Goal: Transaction & Acquisition: Purchase product/service

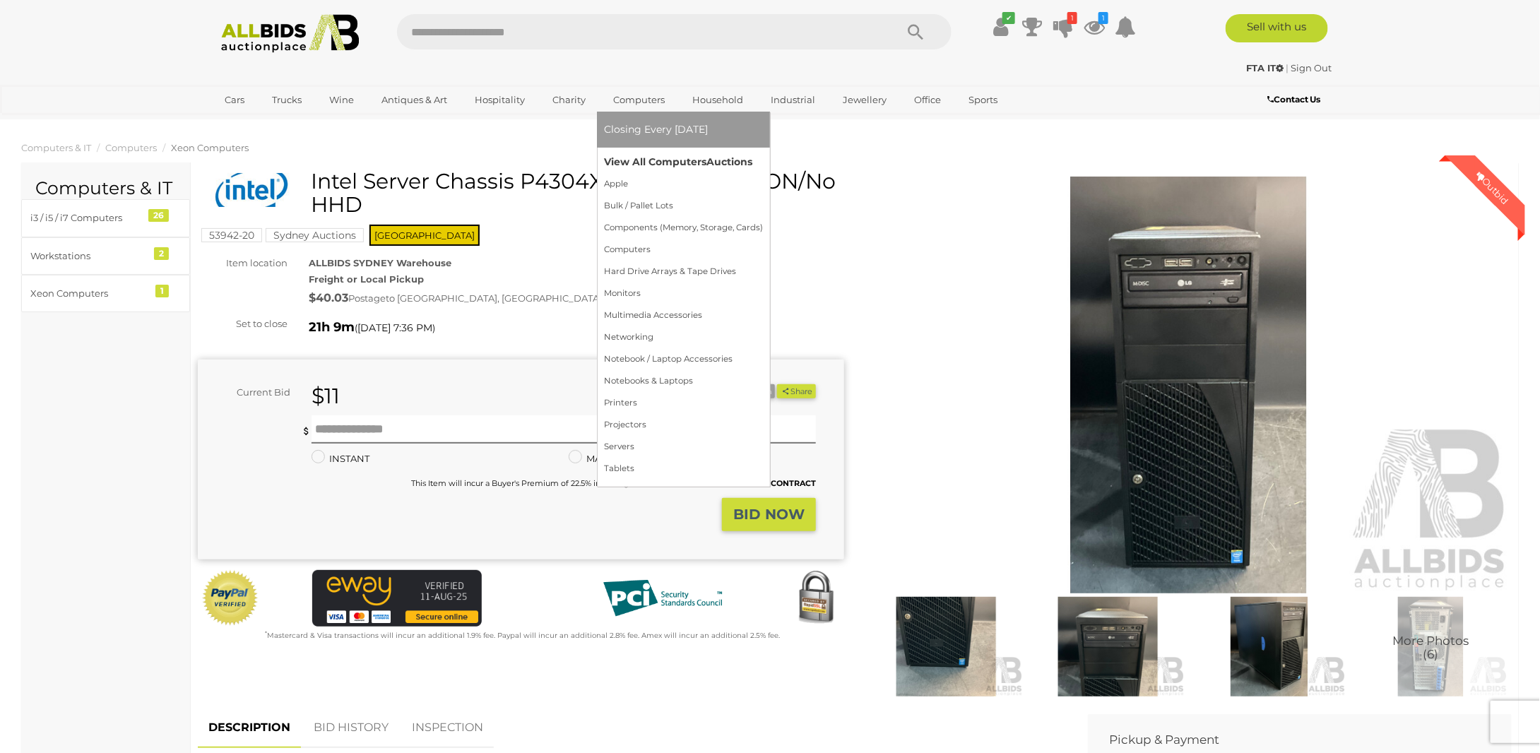
click at [636, 160] on link "View All Computers Auctions" at bounding box center [683, 162] width 159 height 22
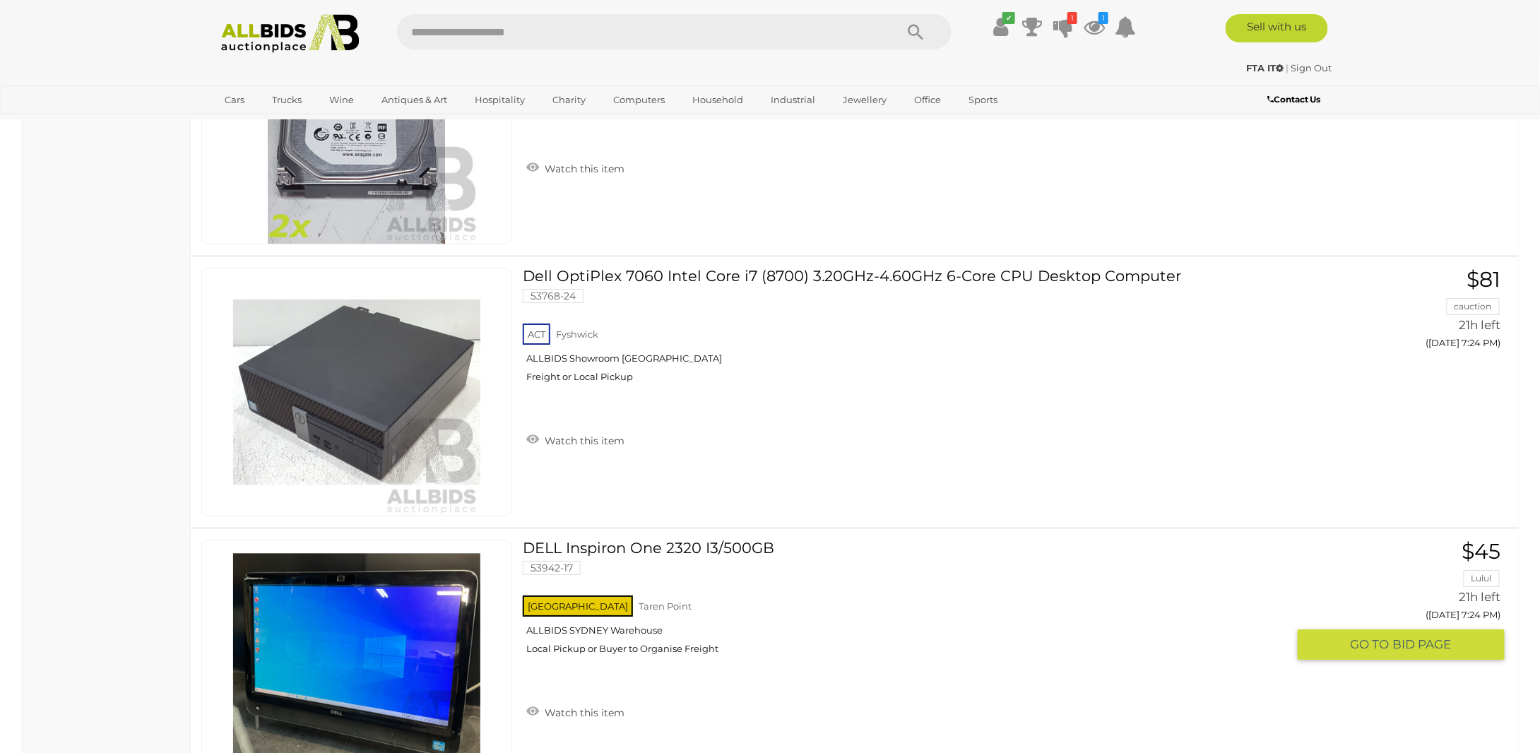
scroll to position [13349, 0]
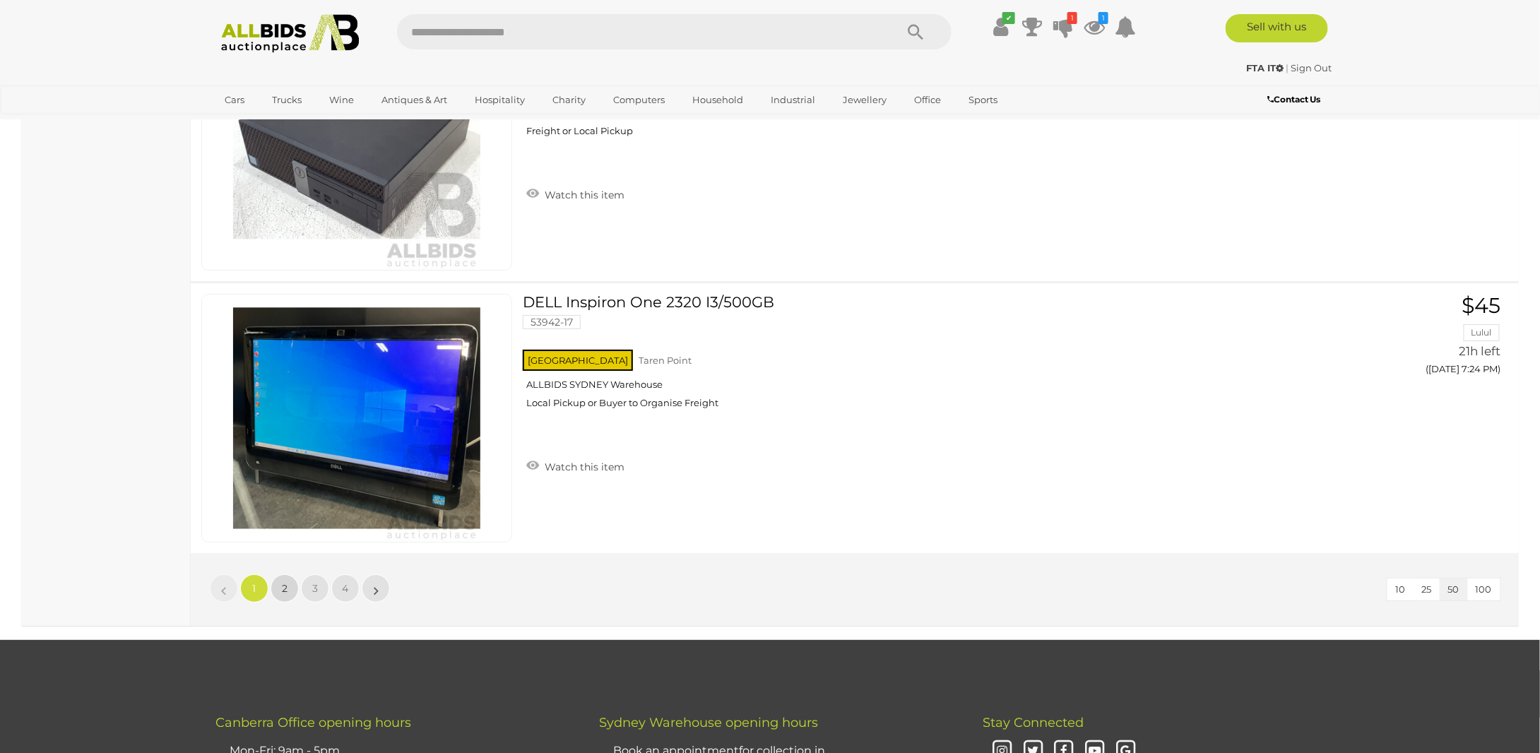
click at [287, 574] on link "2" at bounding box center [285, 588] width 28 height 28
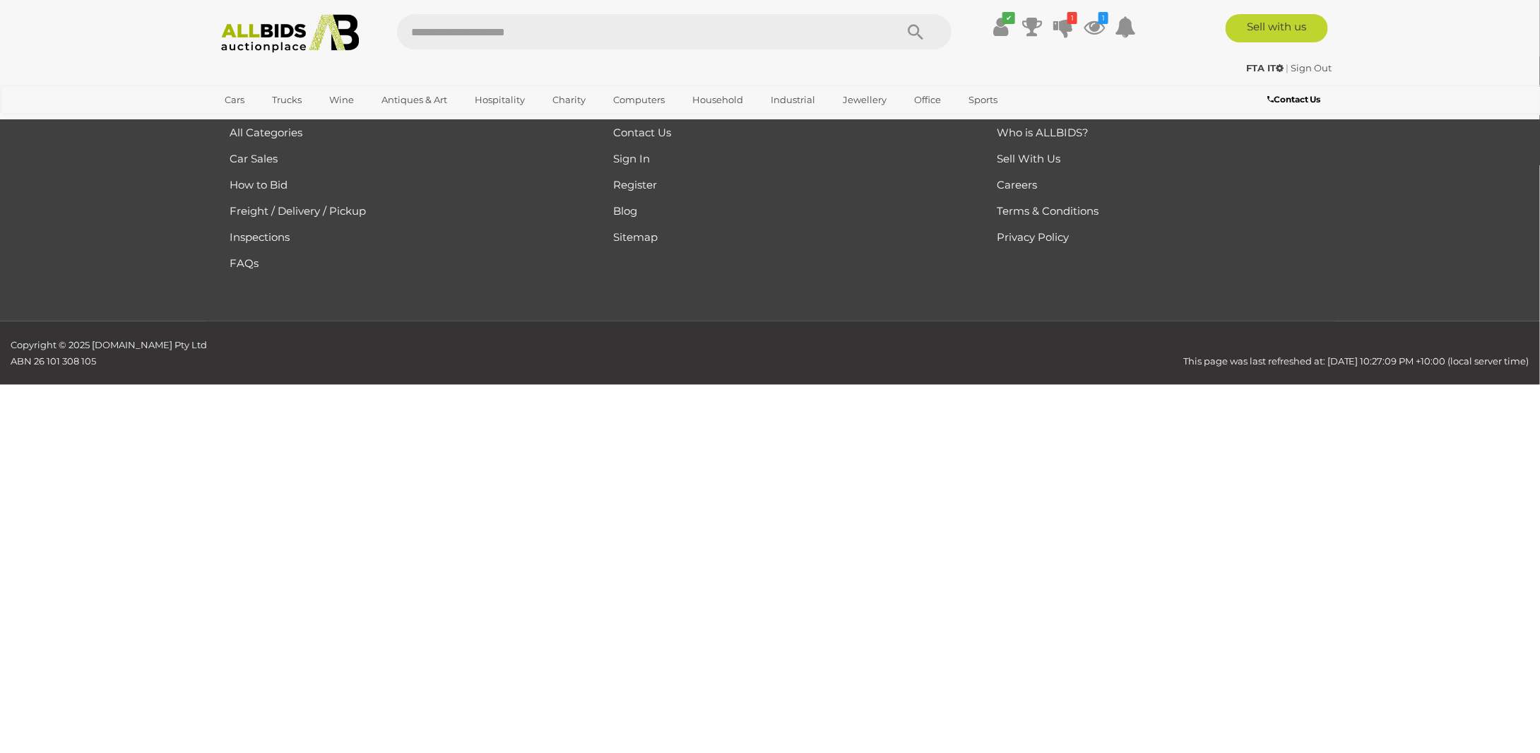
scroll to position [165, 0]
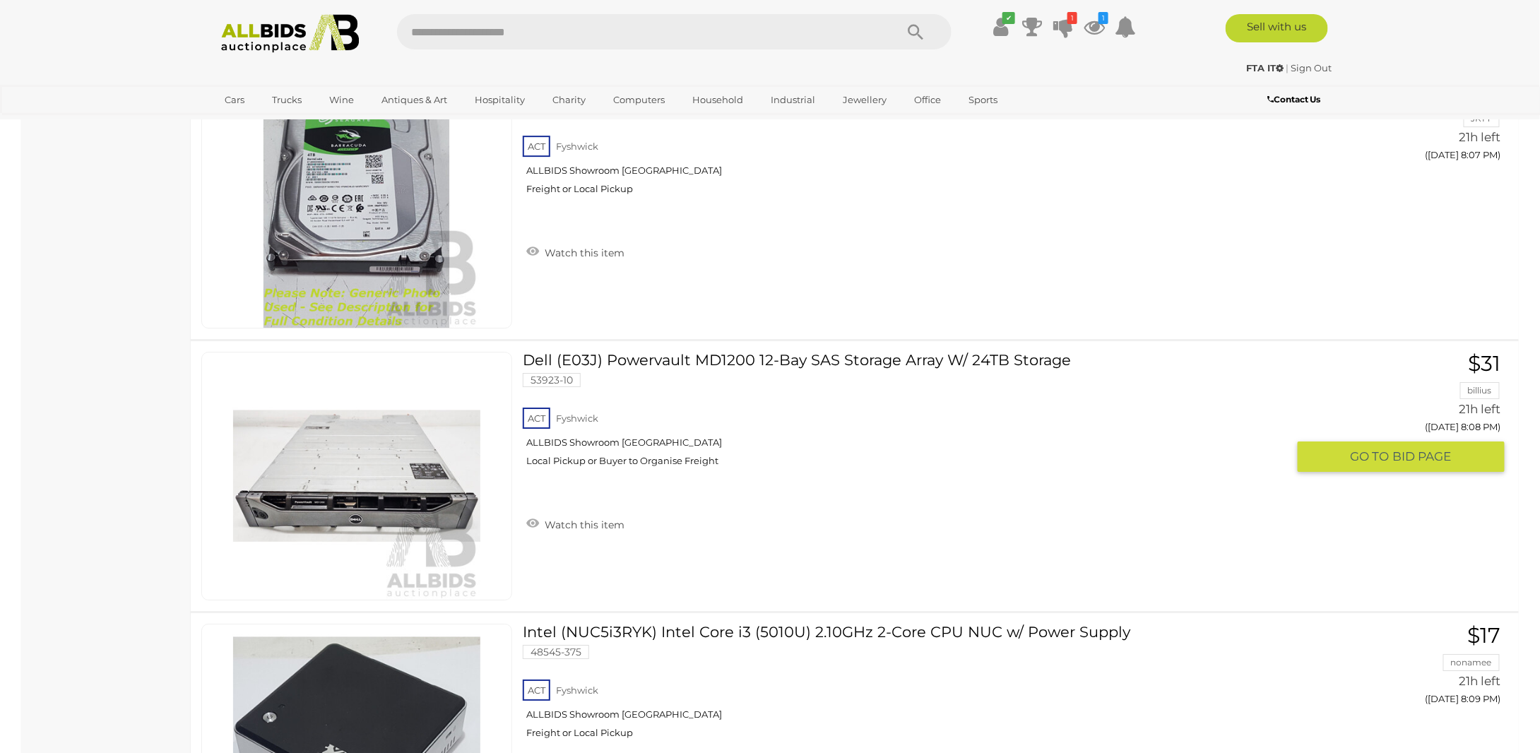
scroll to position [13302, 0]
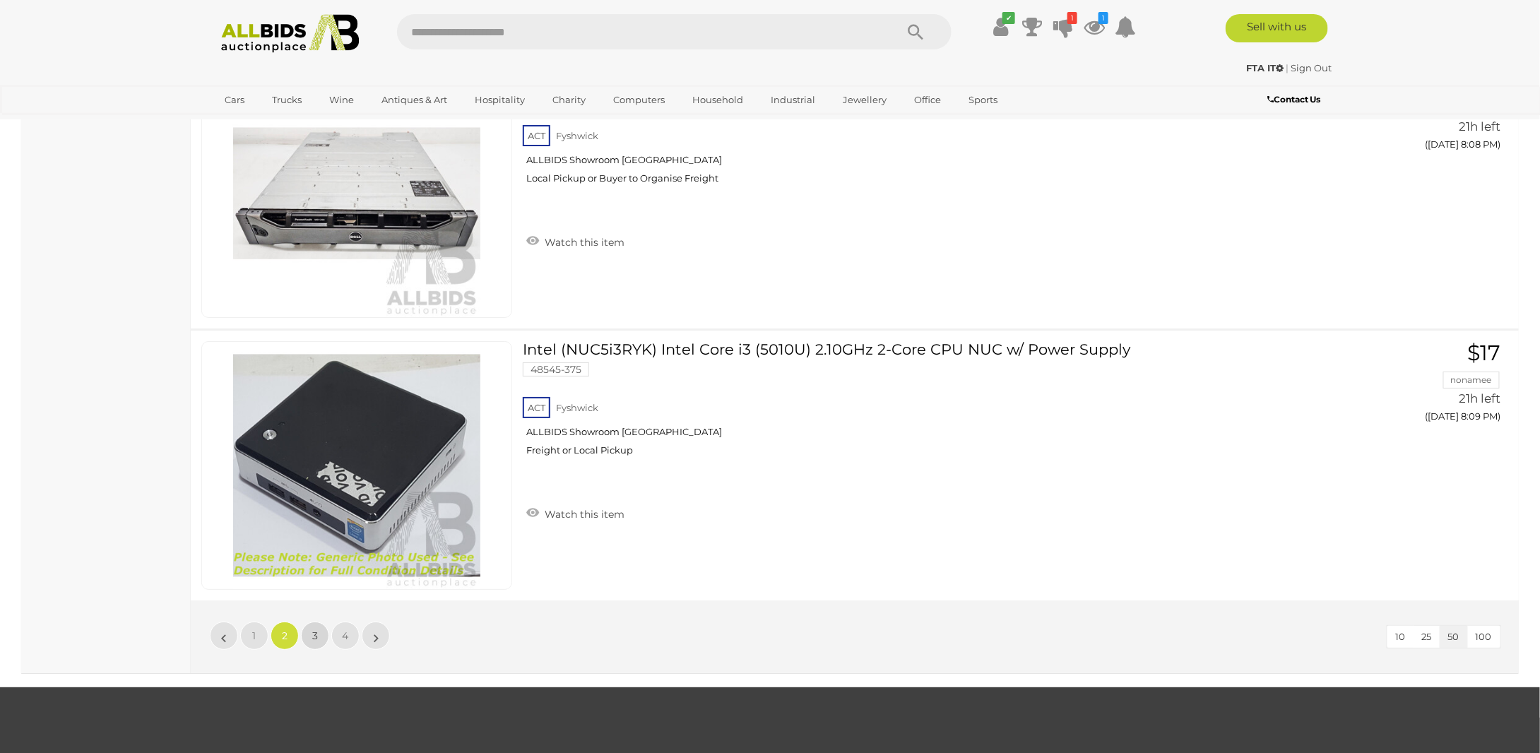
click at [316, 629] on span "3" at bounding box center [315, 635] width 6 height 13
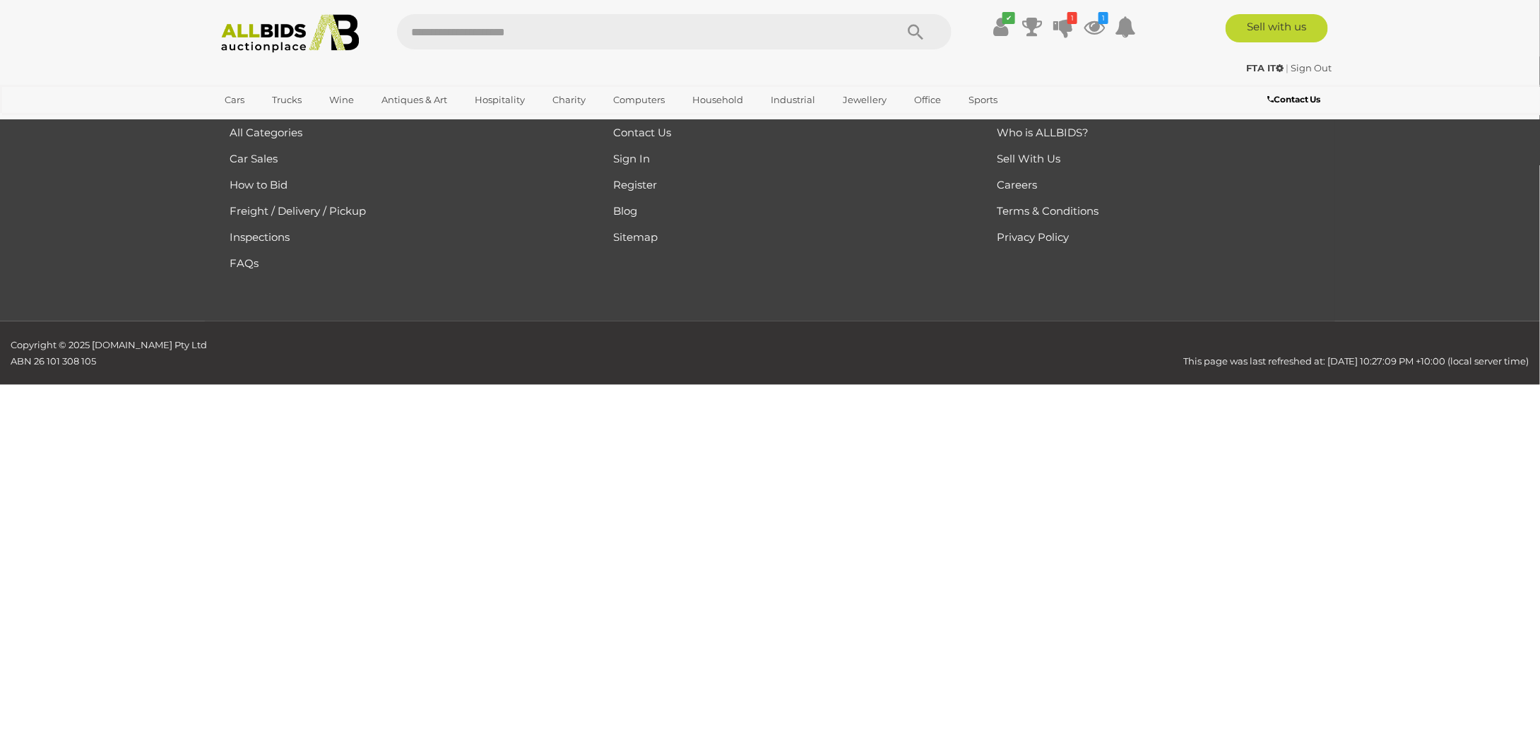
scroll to position [165, 0]
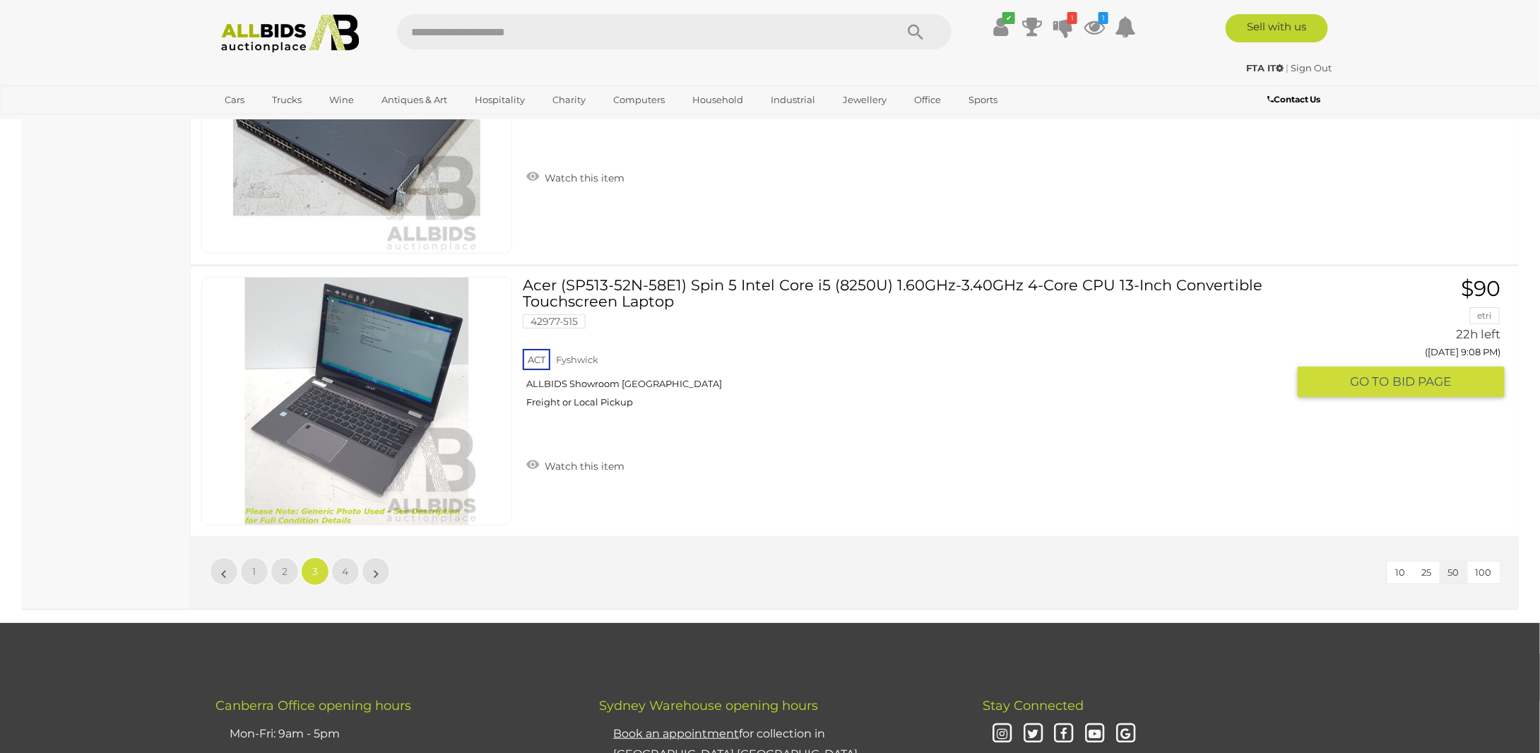
scroll to position [13373, 0]
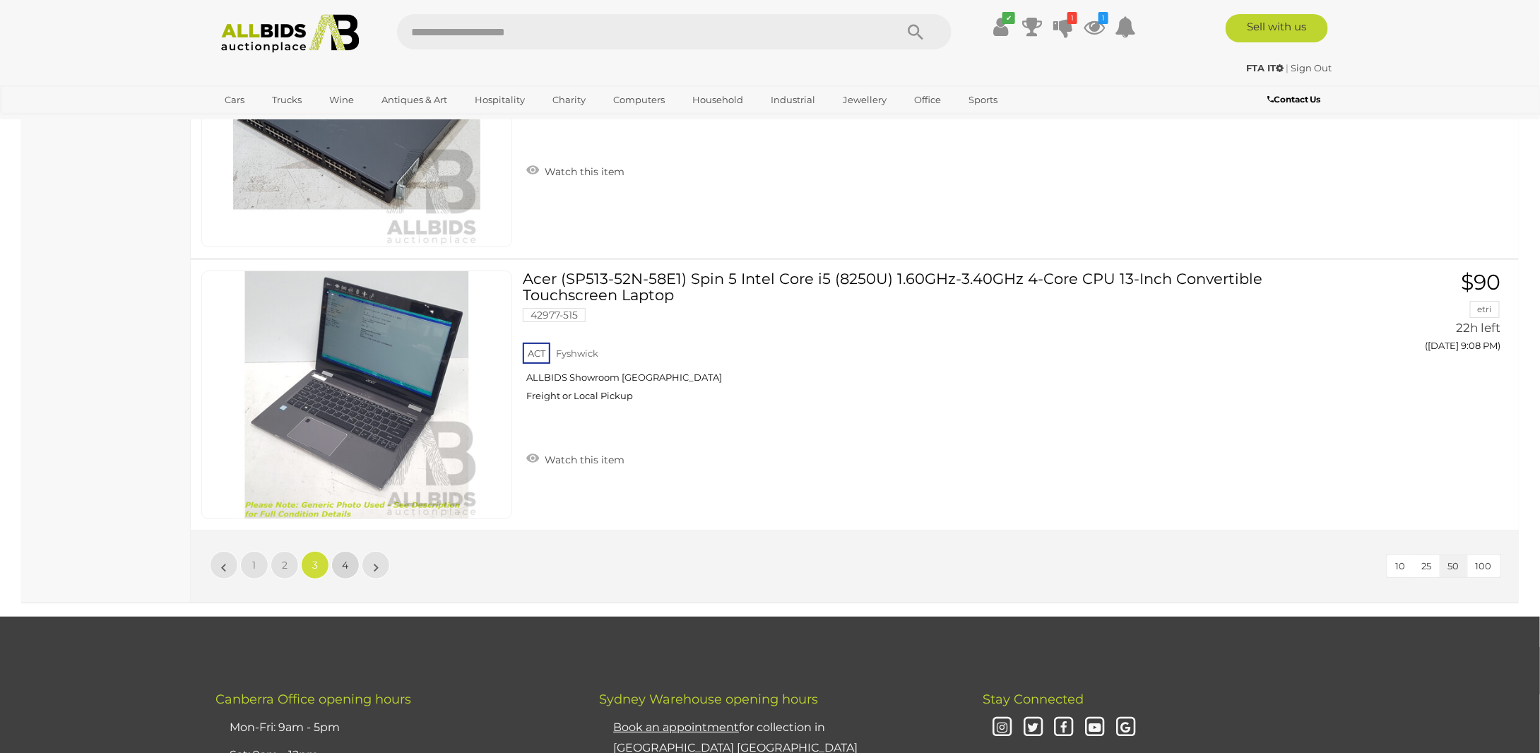
click at [345, 551] on link "4" at bounding box center [345, 565] width 28 height 28
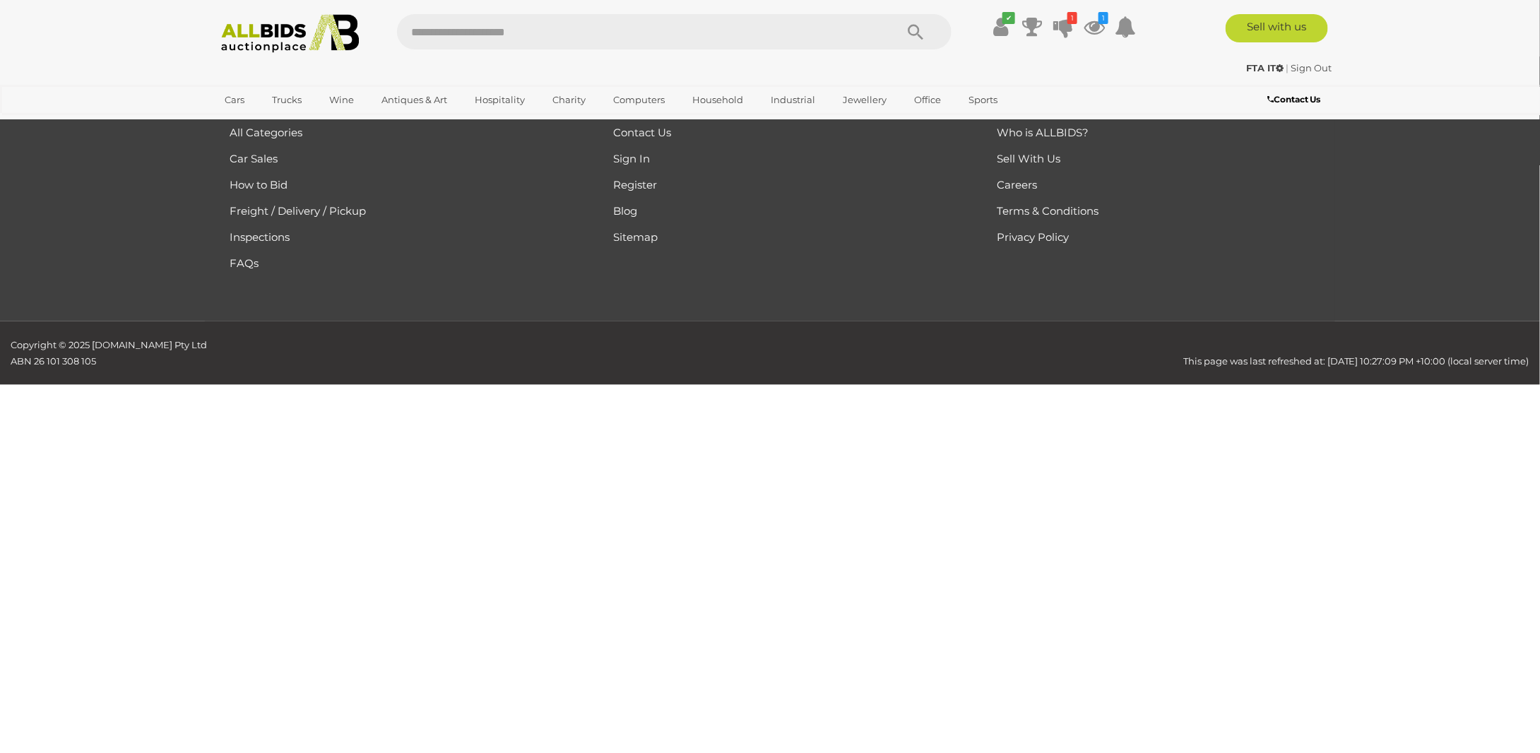
scroll to position [165, 0]
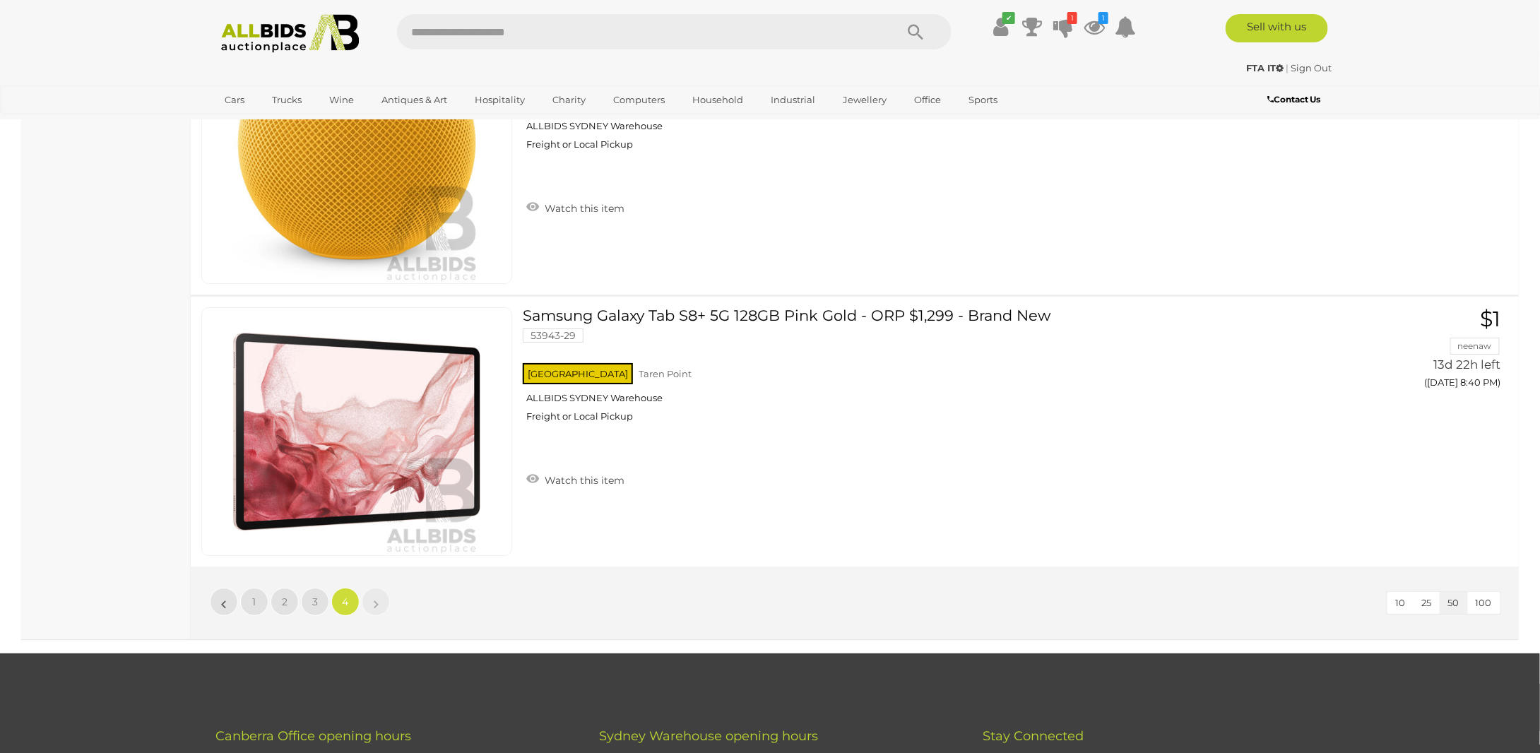
scroll to position [5179, 0]
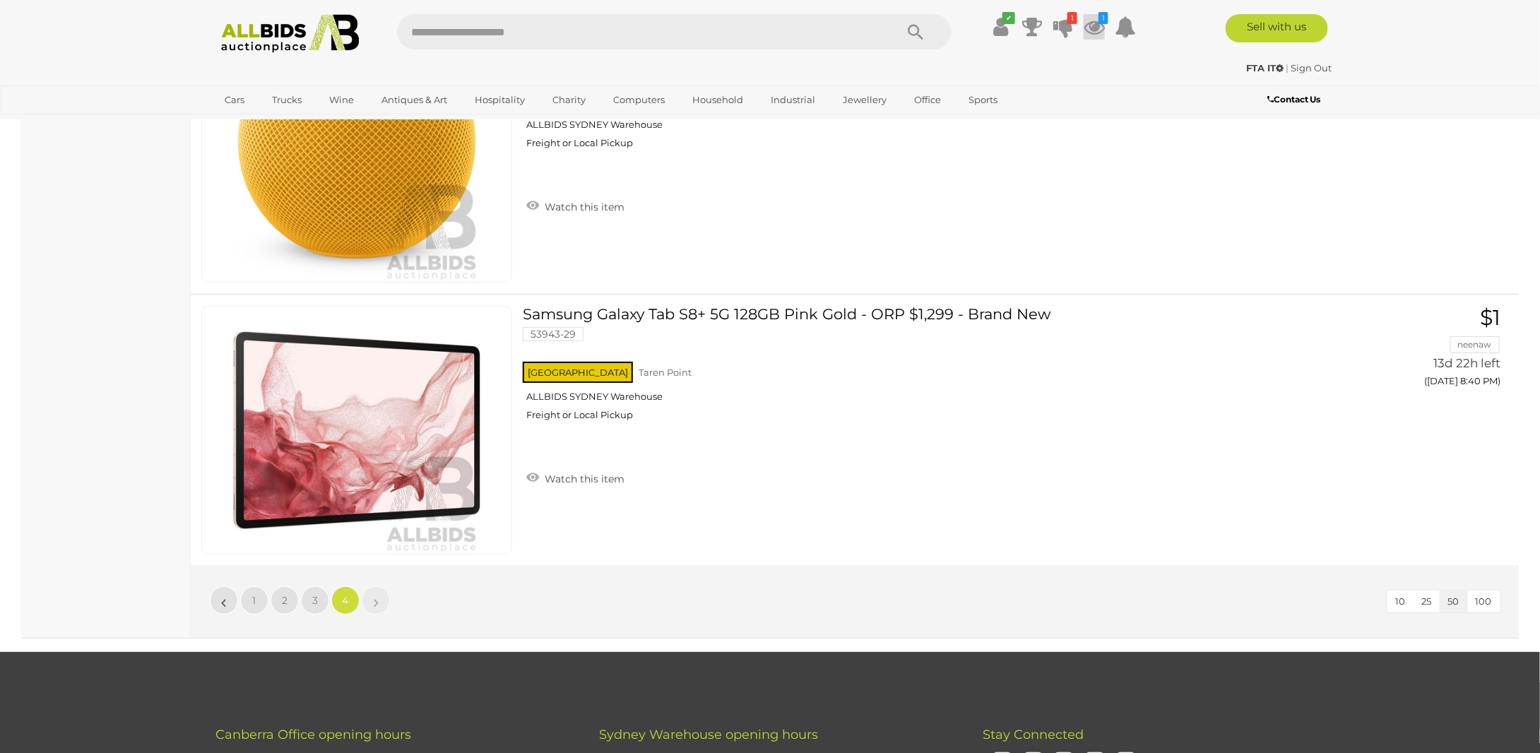
click at [1100, 28] on icon at bounding box center [1093, 26] width 21 height 25
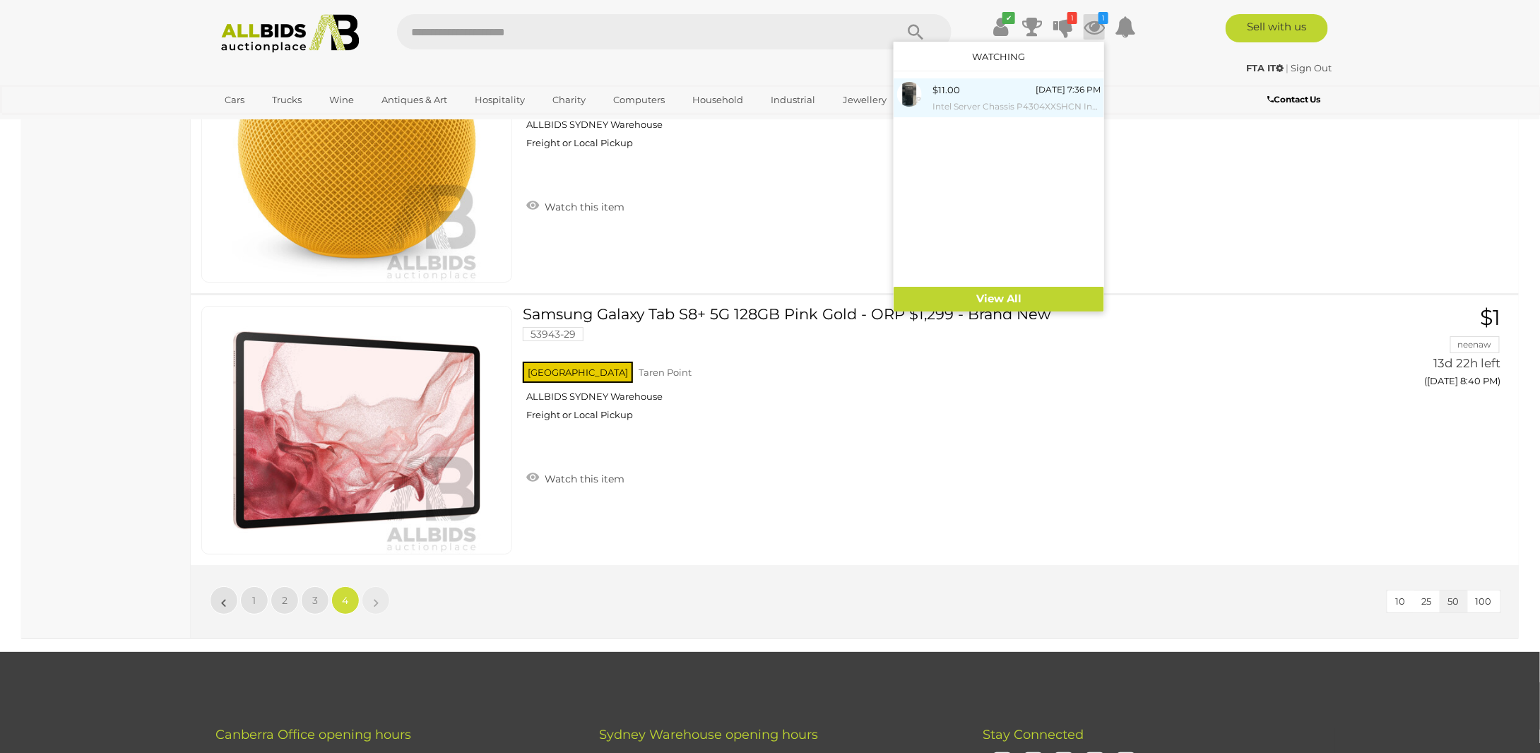
click at [938, 93] on span "$11.00" at bounding box center [946, 89] width 28 height 11
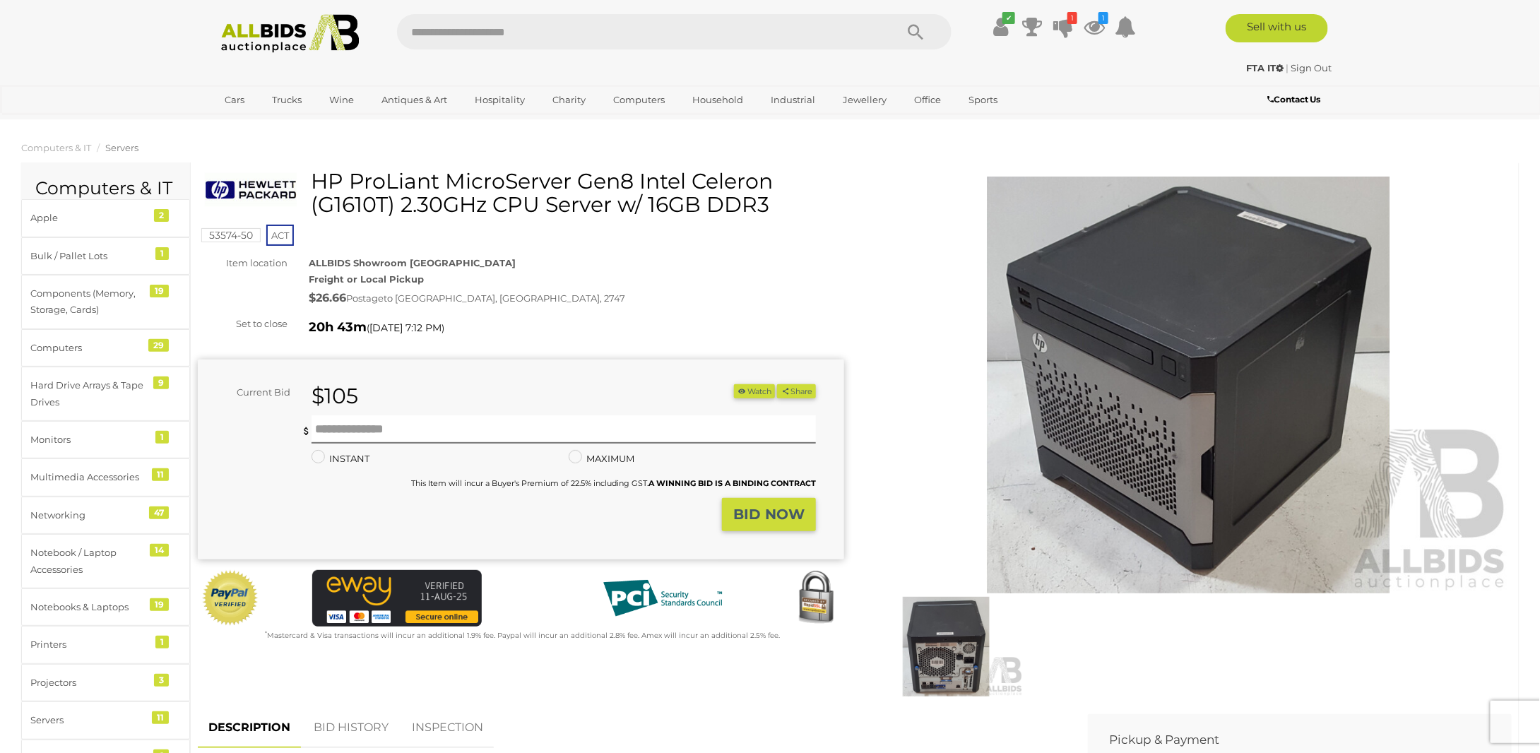
click at [348, 201] on h1 "HP ProLiant MicroServer Gen8 Intel Celeron (G1610T) 2.30GHz CPU Server w/ 16GB …" at bounding box center [523, 193] width 636 height 47
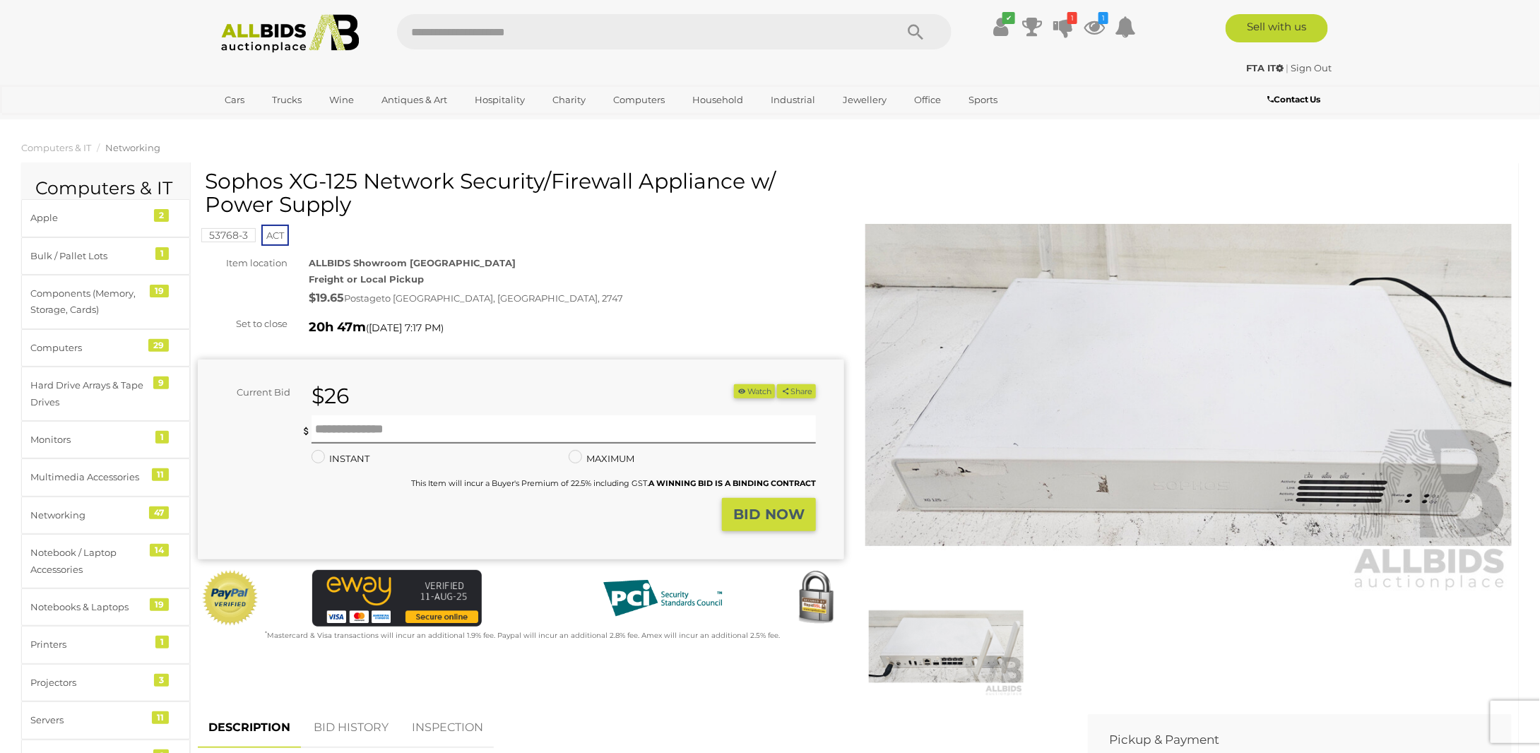
click at [968, 641] on img at bounding box center [946, 647] width 155 height 100
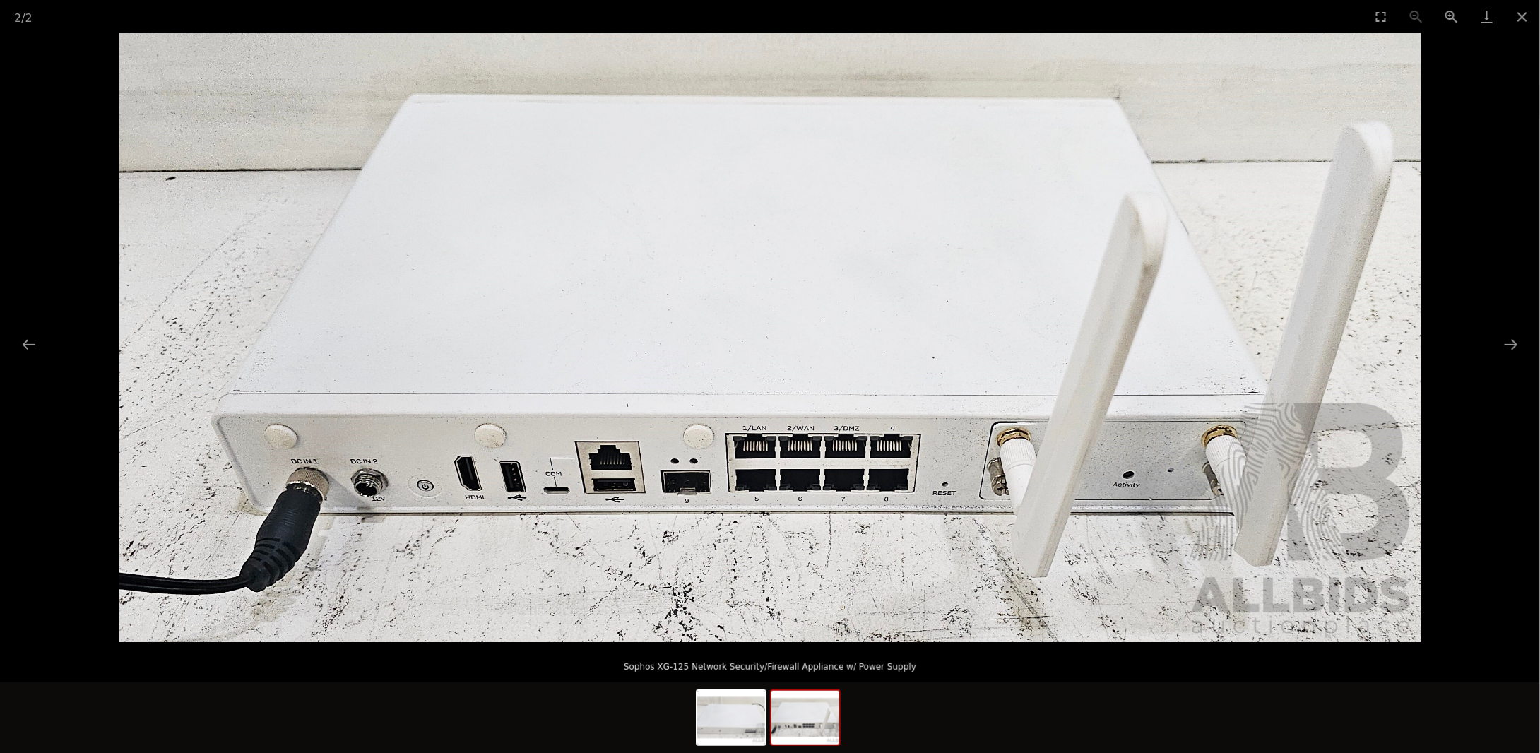
click at [376, 244] on img at bounding box center [770, 337] width 1302 height 609
click at [54, 22] on div "2 / 2" at bounding box center [770, 16] width 1540 height 33
click at [1516, 22] on button "Close gallery" at bounding box center [1521, 16] width 35 height 33
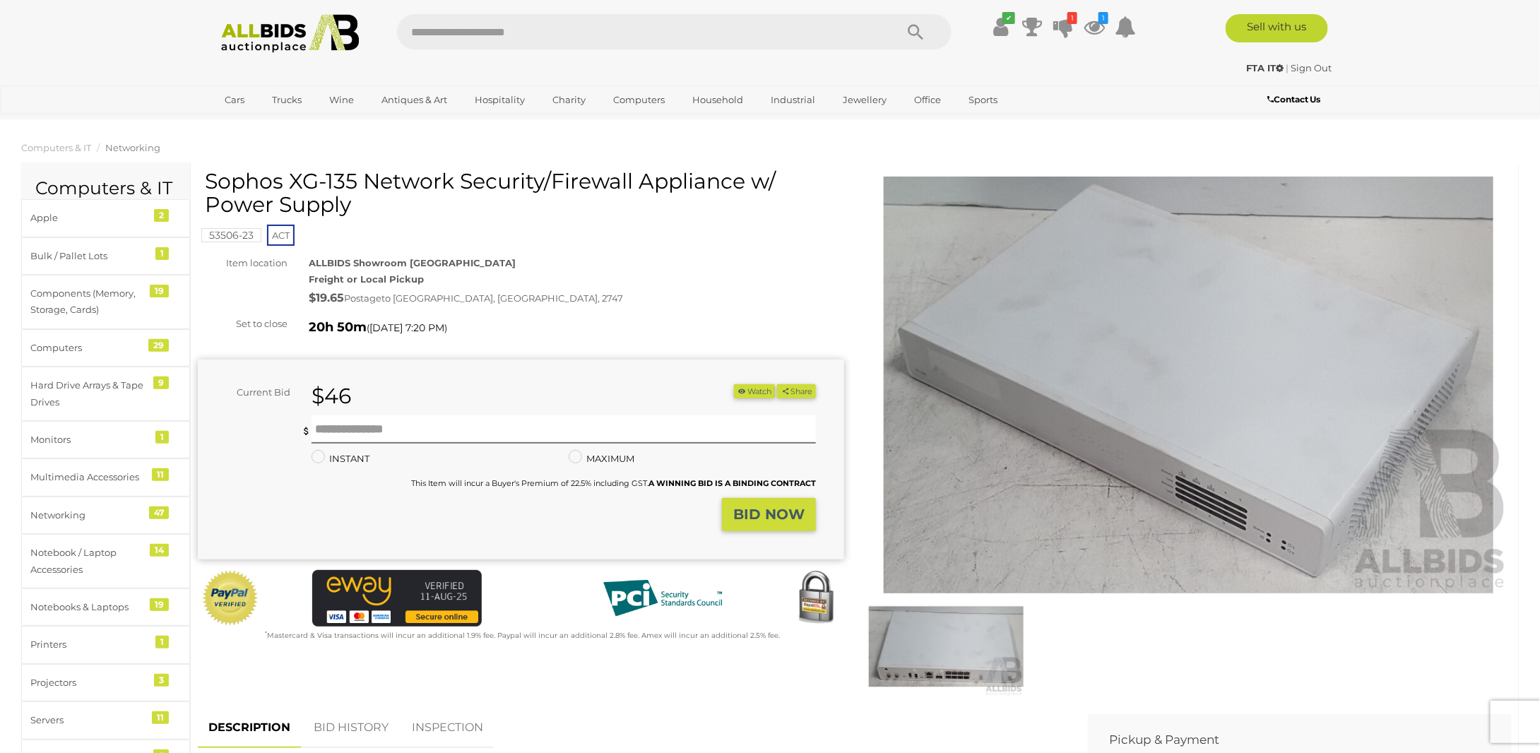
click at [986, 651] on img at bounding box center [946, 647] width 155 height 100
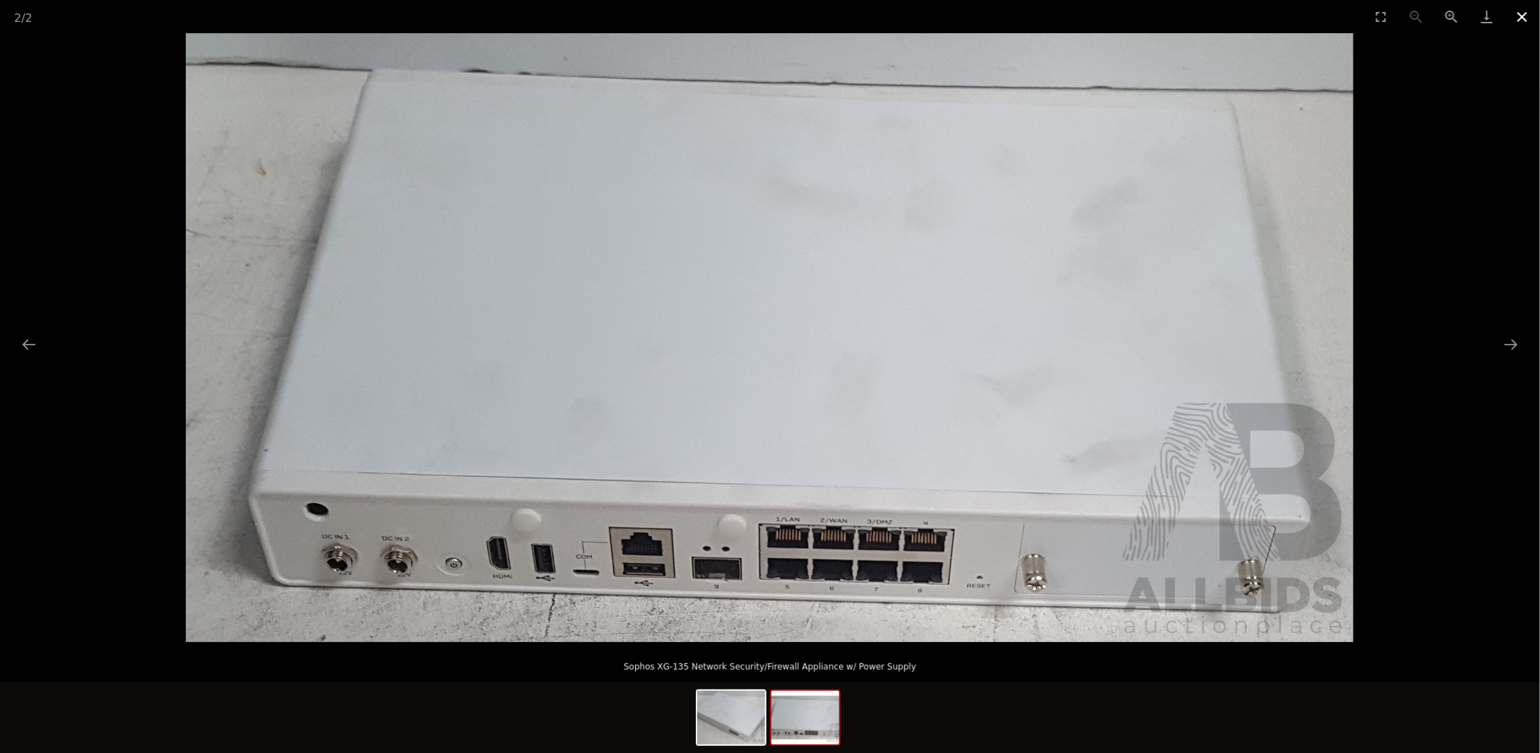
click at [1524, 15] on button "Close gallery" at bounding box center [1521, 16] width 35 height 33
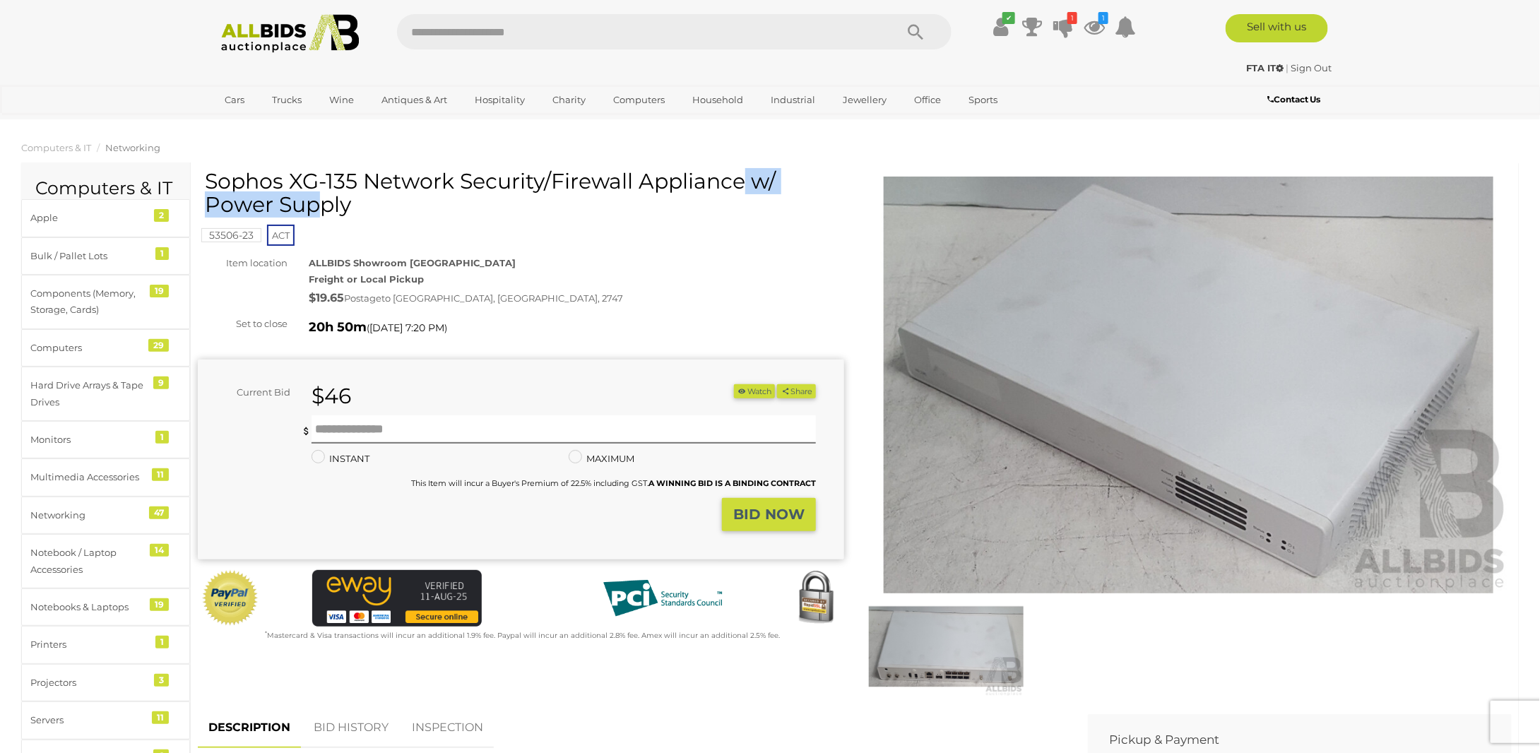
drag, startPoint x: 210, startPoint y: 178, endPoint x: 354, endPoint y: 180, distance: 143.4
click at [354, 180] on h1 "Sophos XG-135 Network Security/Firewall Appliance w/ Power Supply" at bounding box center [523, 193] width 636 height 47
